Goal: Transaction & Acquisition: Purchase product/service

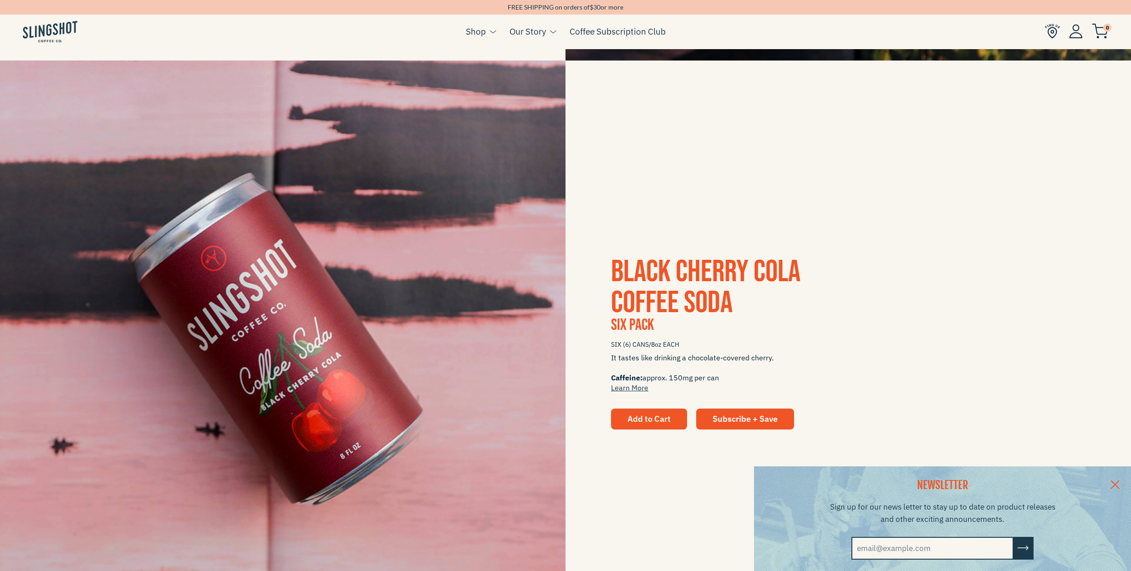
scroll to position [751, 0]
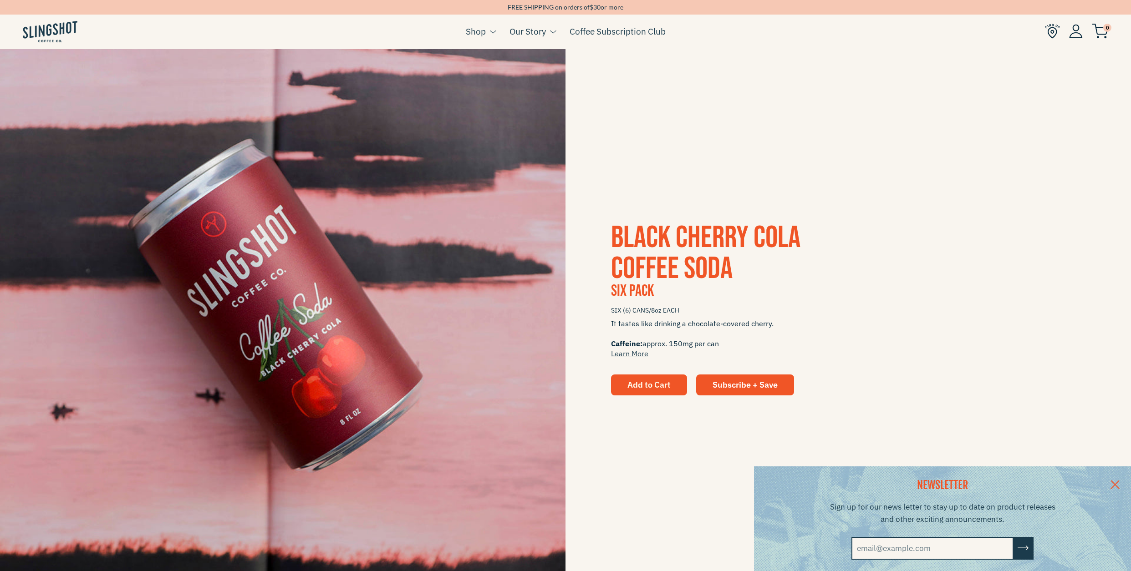
click at [23, 5] on button "Add to Cart" at bounding box center [649, 385] width 76 height 21
click at [23, 5] on span "Add to Cart" at bounding box center [648, 385] width 43 height 10
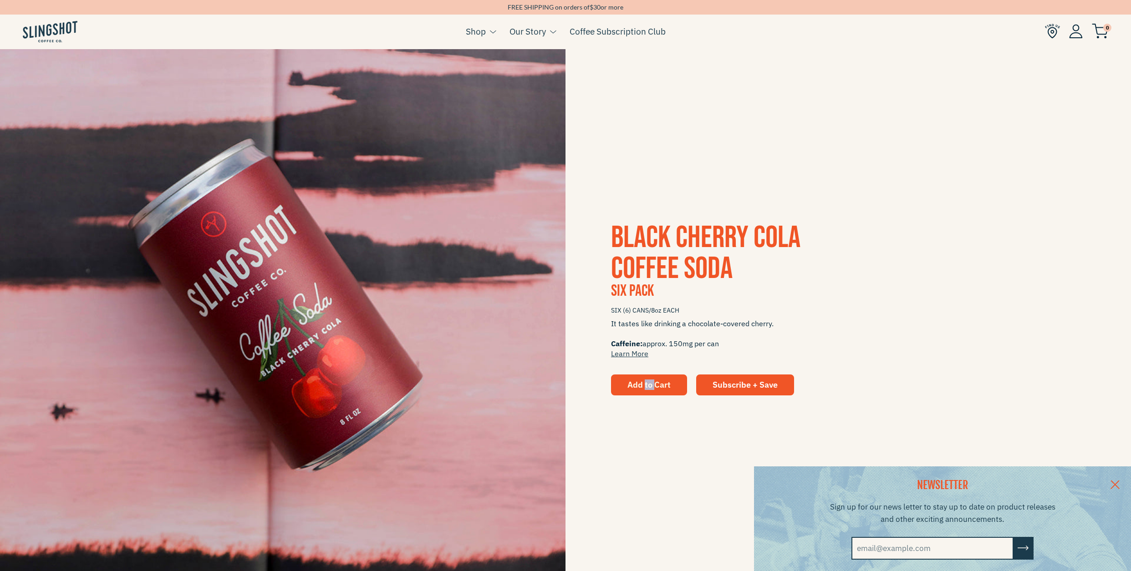
click at [23, 5] on span "Add to Cart" at bounding box center [648, 385] width 43 height 10
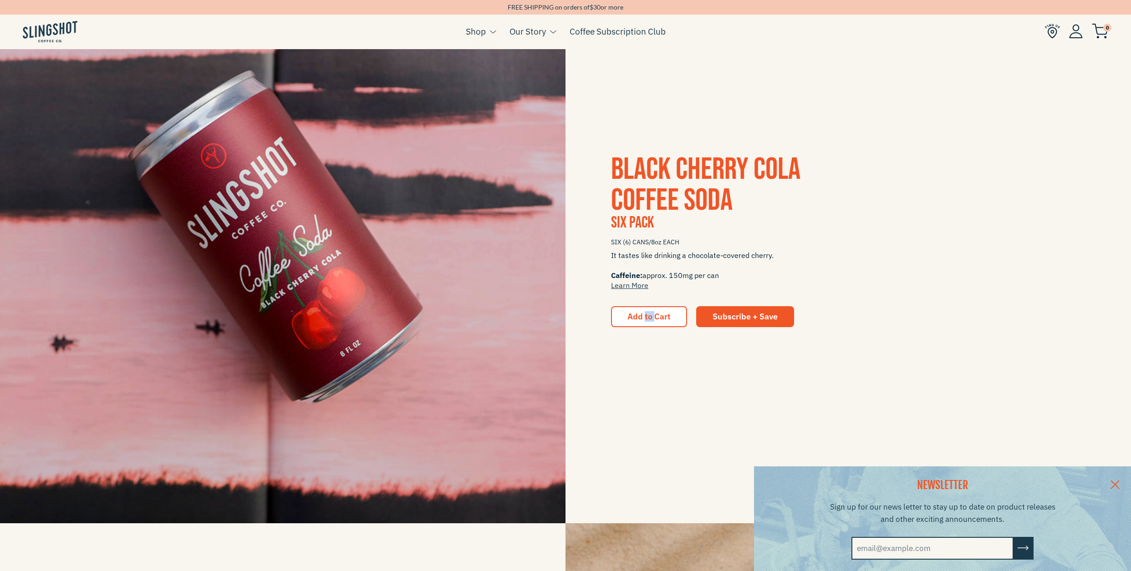
scroll to position [785, 0]
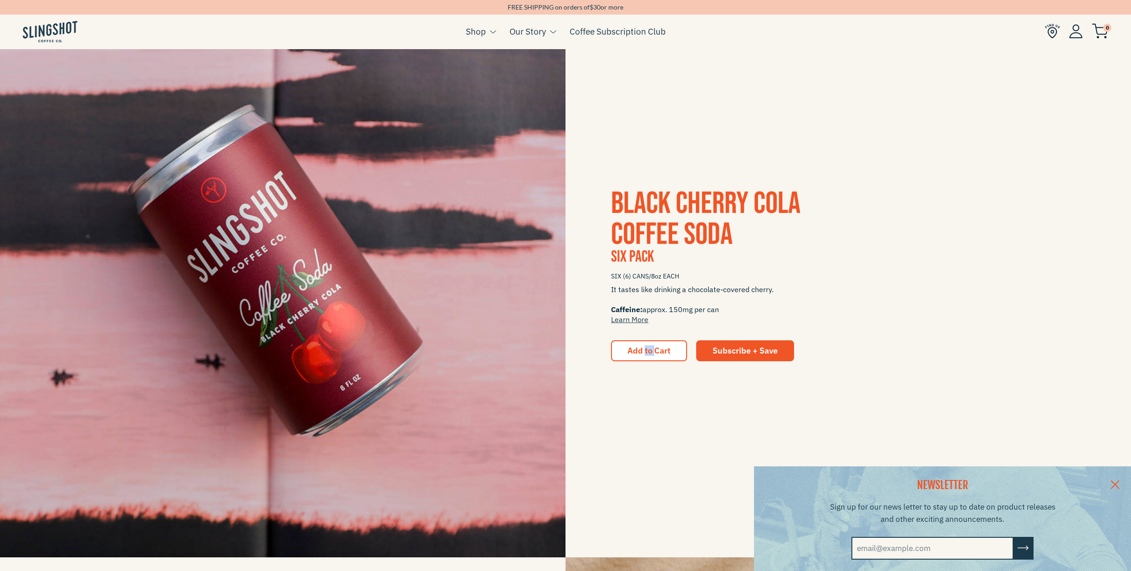
click at [23, 5] on link at bounding box center [1115, 484] width 32 height 35
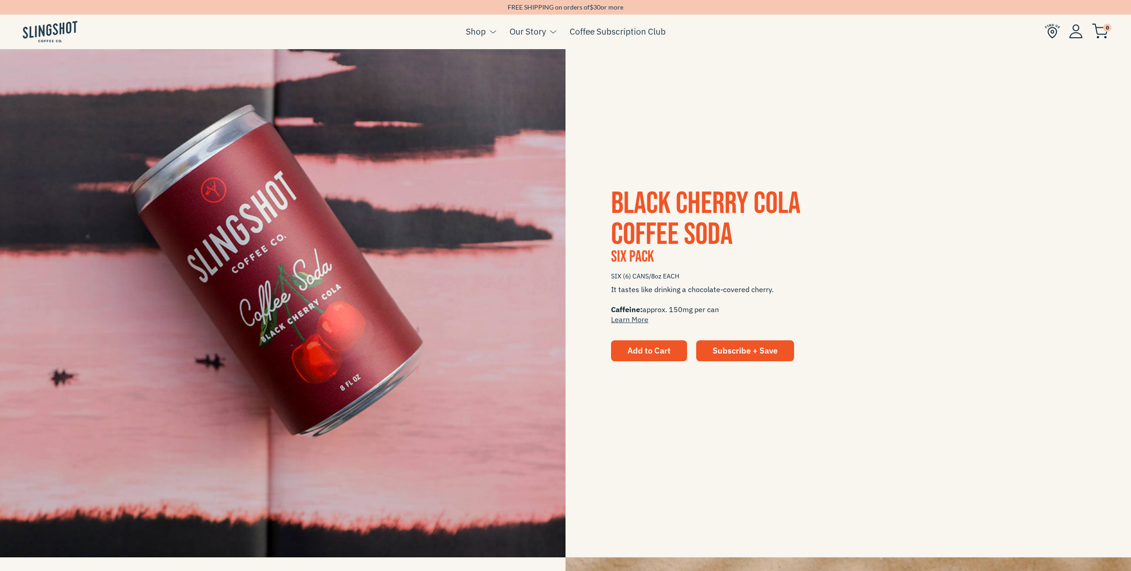
click at [23, 5] on span "Add to Cart" at bounding box center [648, 350] width 43 height 10
click at [23, 5] on span "Subscribe + Save" at bounding box center [744, 350] width 65 height 10
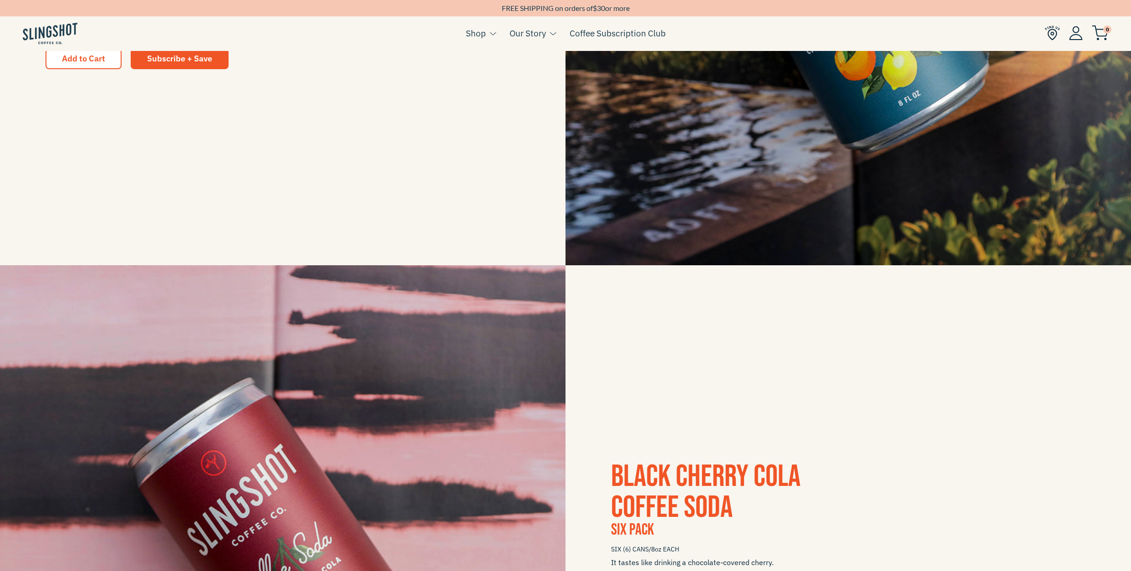
scroll to position [239, 0]
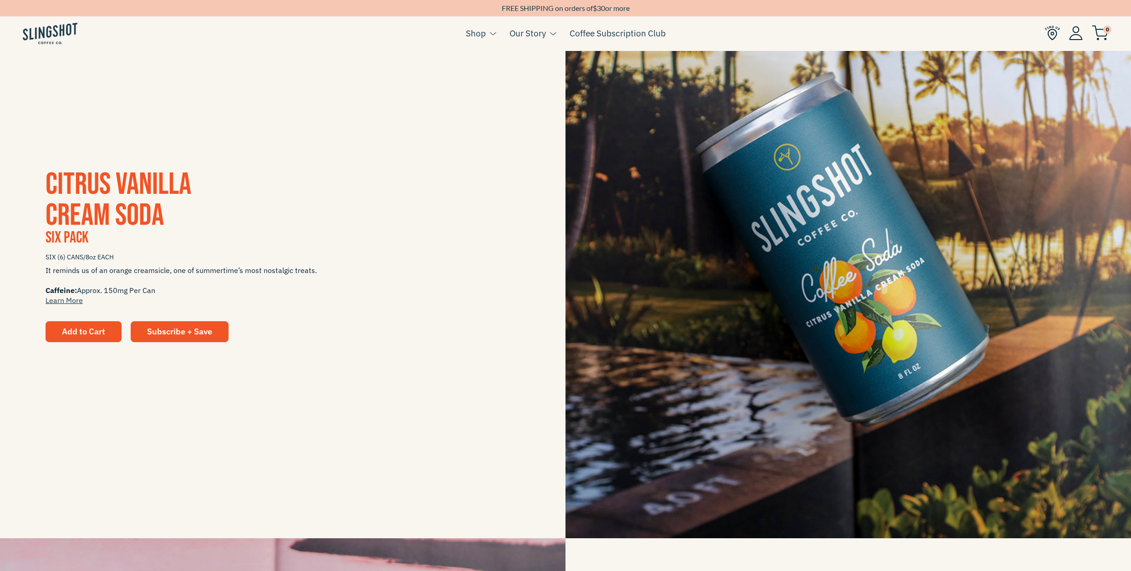
click at [75, 333] on span "Add to Cart" at bounding box center [83, 331] width 43 height 10
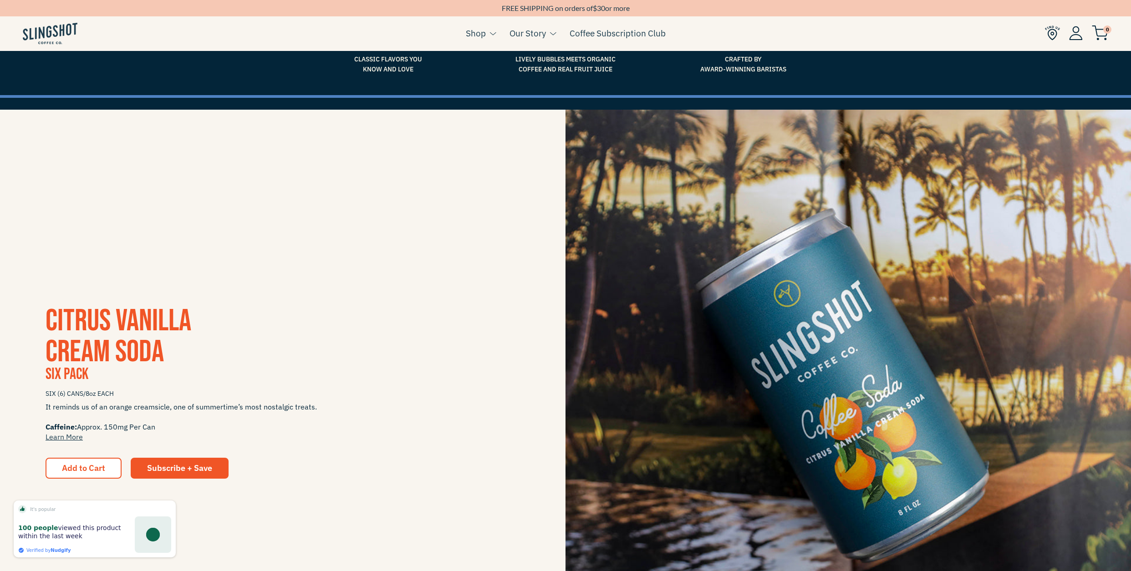
scroll to position [68, 0]
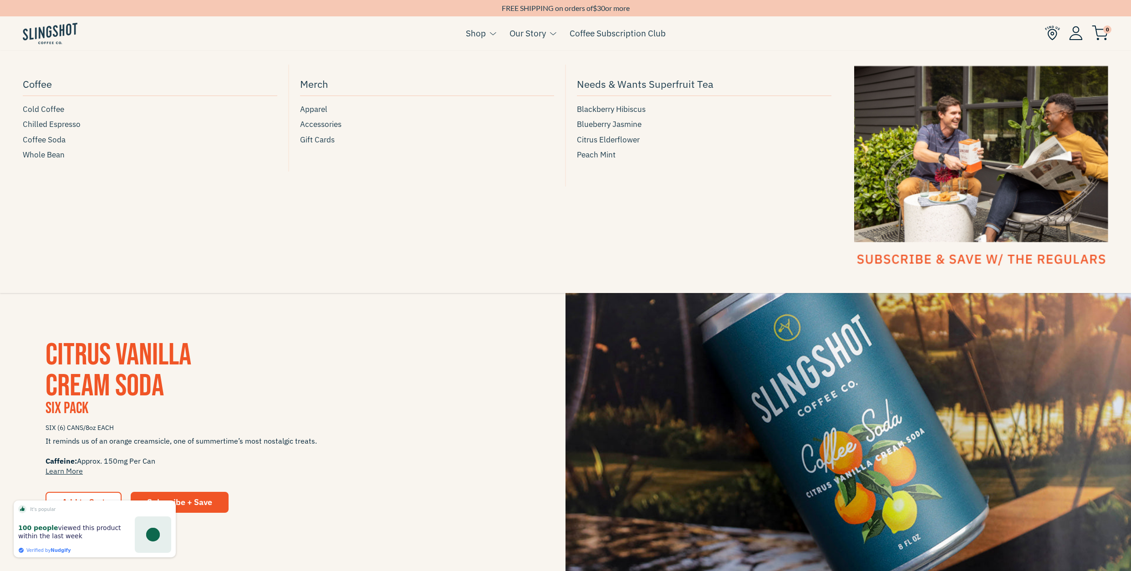
click at [481, 35] on link "Shop" at bounding box center [476, 33] width 20 height 14
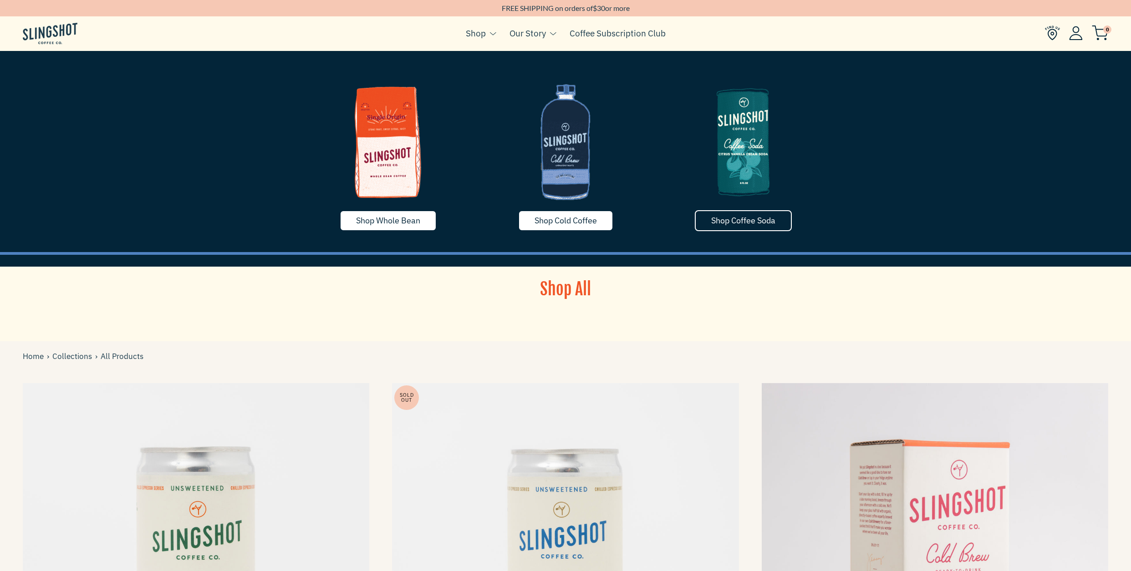
click at [724, 219] on span "Shop Coffee Soda" at bounding box center [743, 220] width 64 height 10
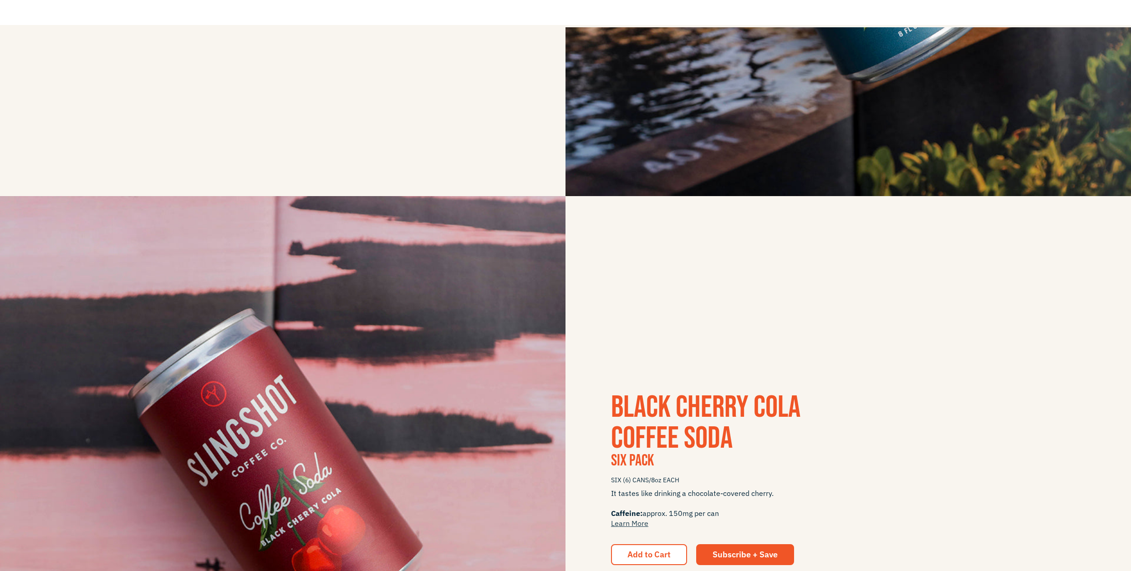
scroll to position [751, 0]
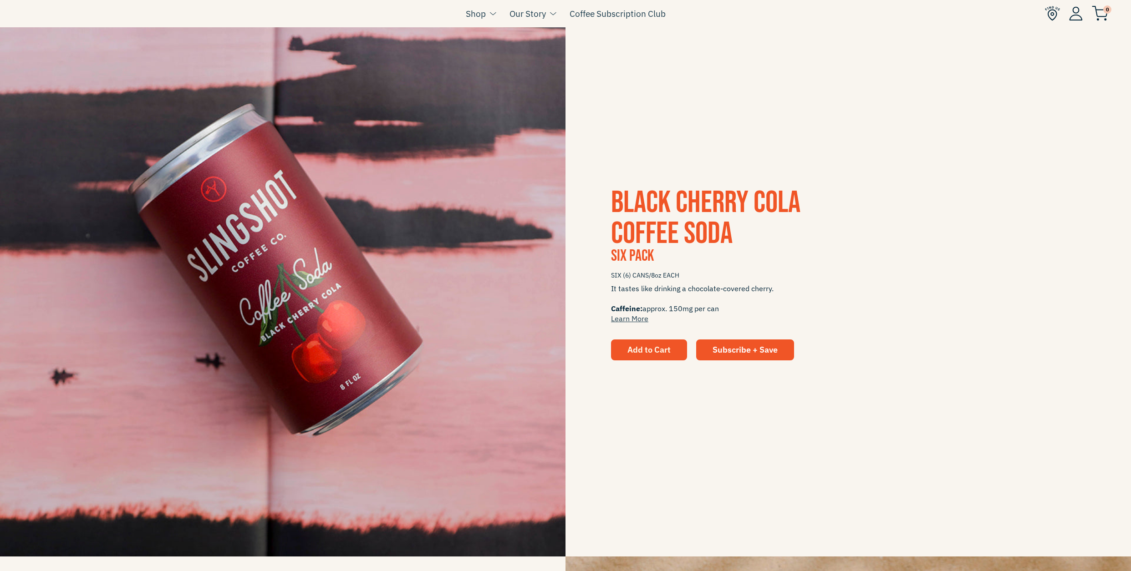
click at [665, 347] on span "Add to Cart" at bounding box center [648, 350] width 43 height 10
click at [611, 340] on button "Add to Cart" at bounding box center [649, 350] width 76 height 21
